Goal: Navigation & Orientation: Understand site structure

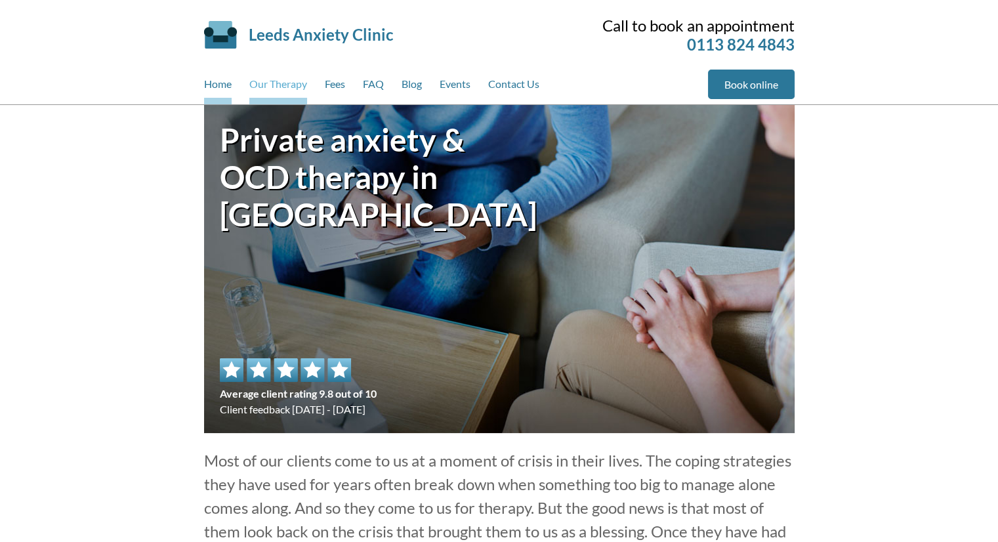
click at [300, 84] on link "Our Therapy" at bounding box center [278, 87] width 58 height 35
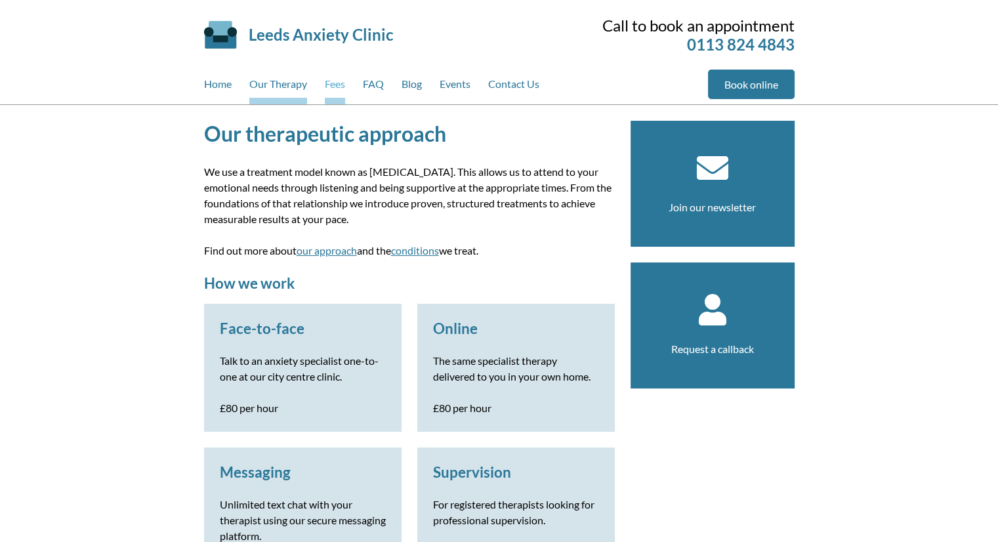
click at [340, 85] on link "Fees" at bounding box center [335, 87] width 20 height 35
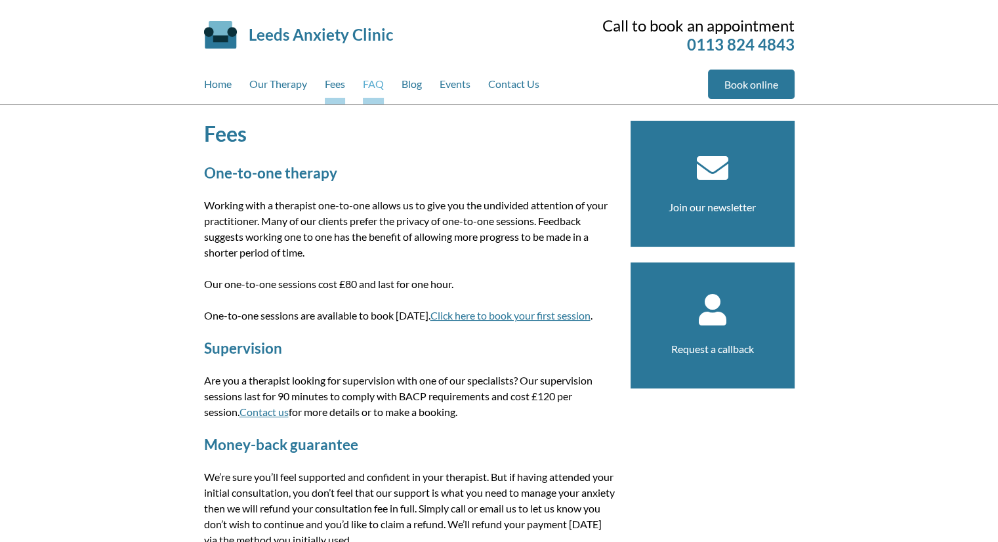
click at [376, 81] on link "FAQ" at bounding box center [373, 87] width 21 height 35
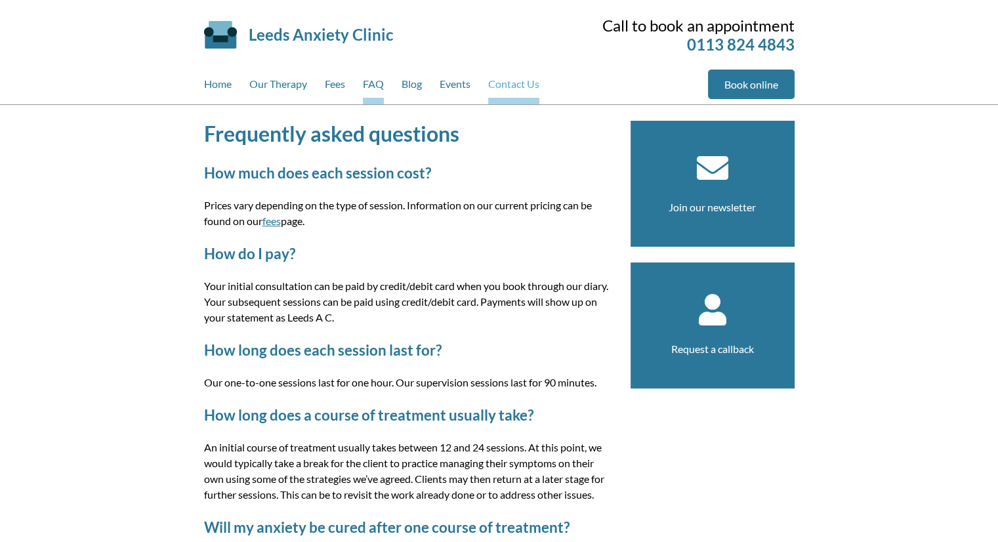
click at [517, 84] on link "Contact Us" at bounding box center [513, 87] width 51 height 35
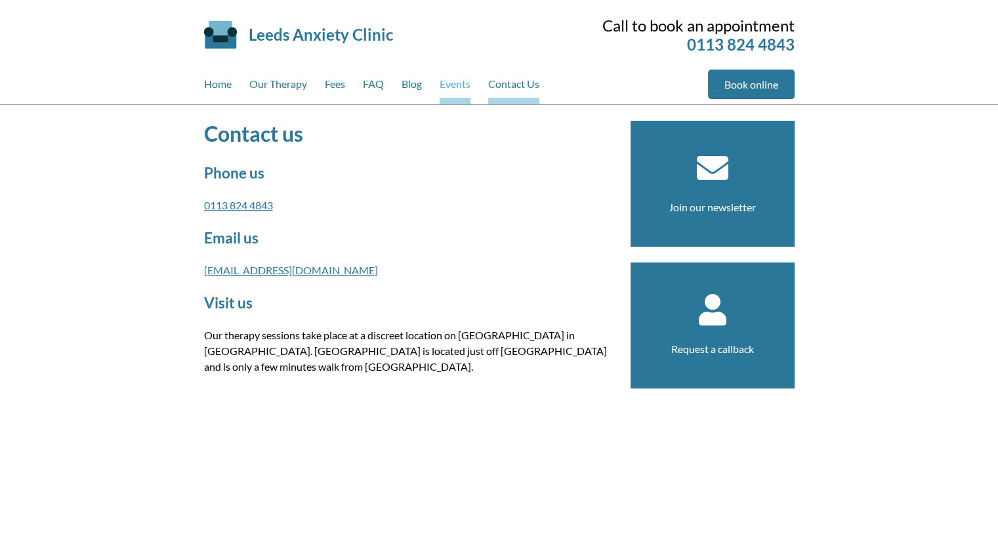
click at [458, 82] on link "Events" at bounding box center [455, 87] width 31 height 35
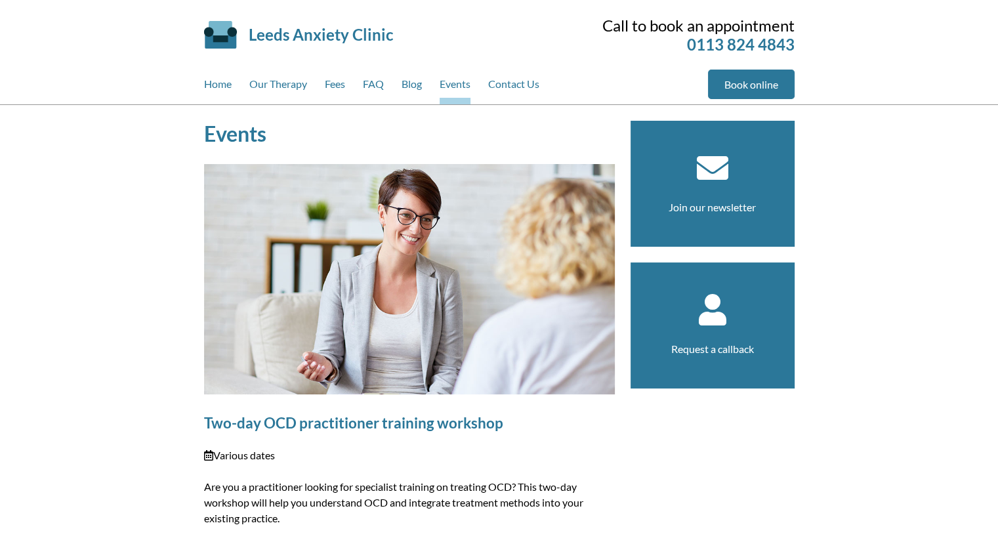
click at [401, 83] on div "Home Our Therapy Fees FAQ Blog Events Contact Us" at bounding box center [456, 87] width 504 height 35
click at [411, 85] on link "Blog" at bounding box center [411, 87] width 20 height 35
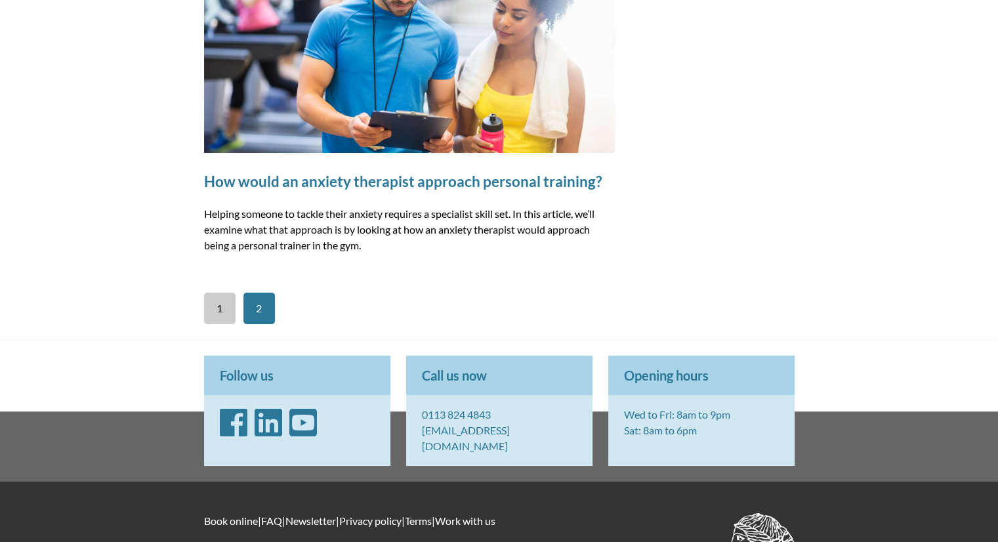
scroll to position [3624, 0]
